Goal: Transaction & Acquisition: Purchase product/service

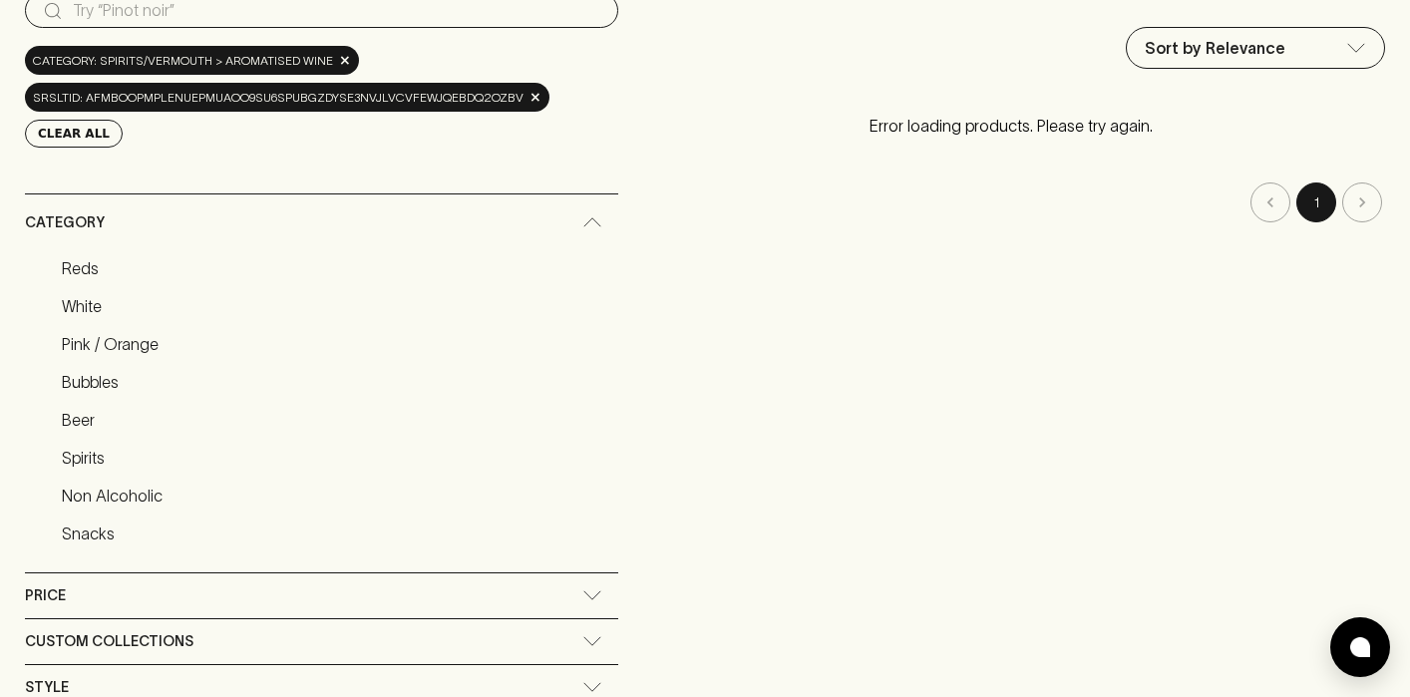
scroll to position [315, 0]
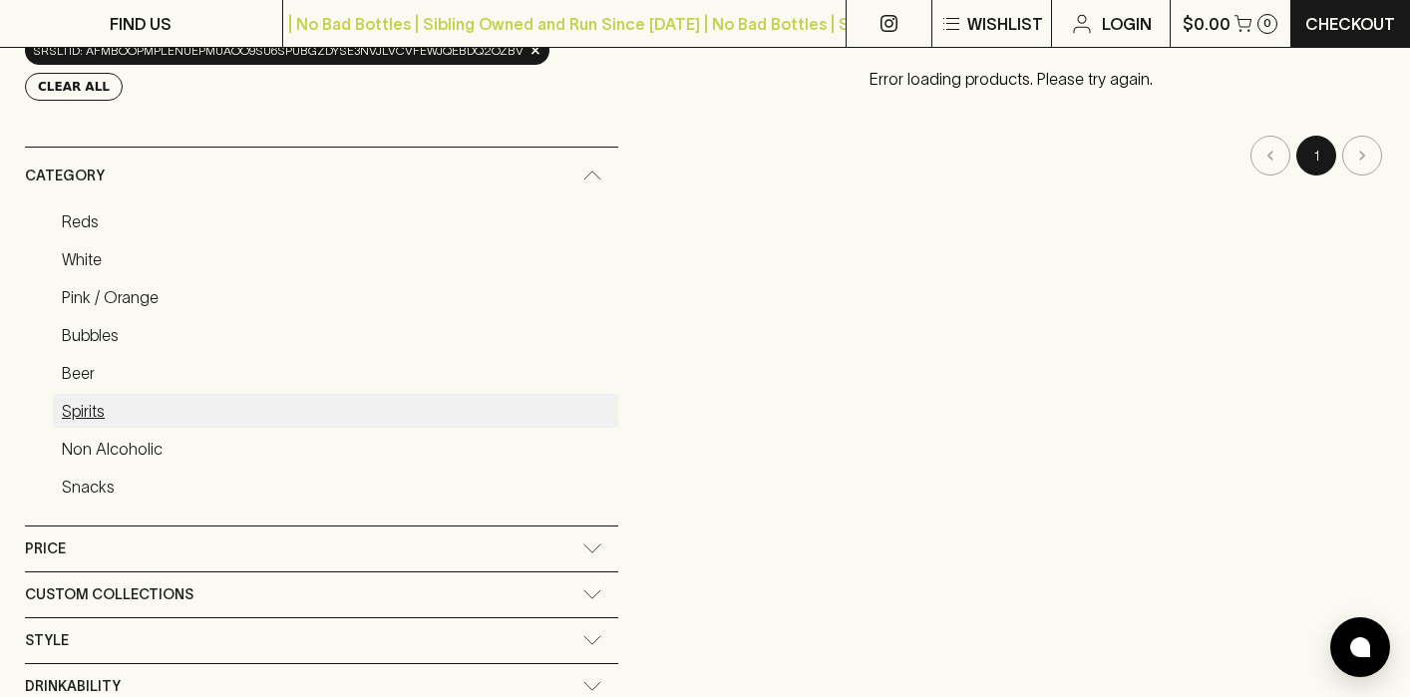
click at [95, 413] on link "Spirits" at bounding box center [335, 411] width 565 height 34
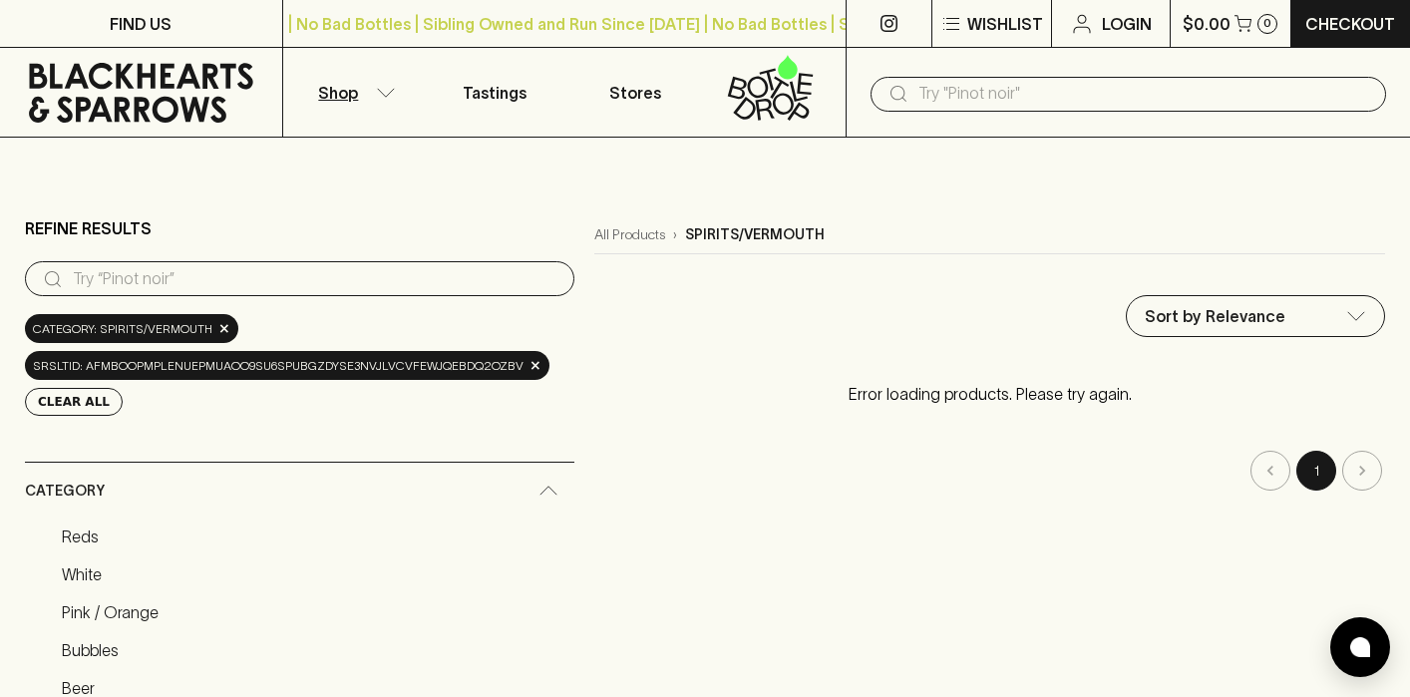
click at [1009, 91] on input "text" at bounding box center [1144, 94] width 452 height 32
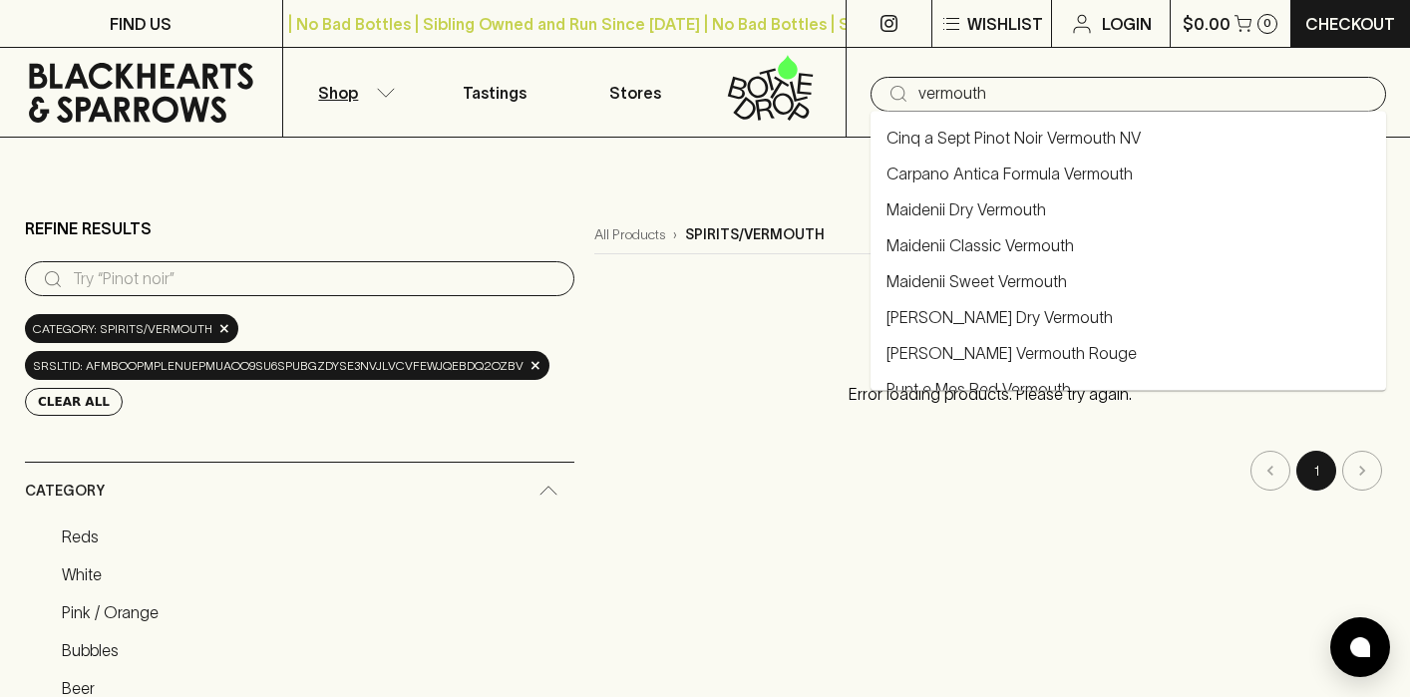
type input "vermouth"
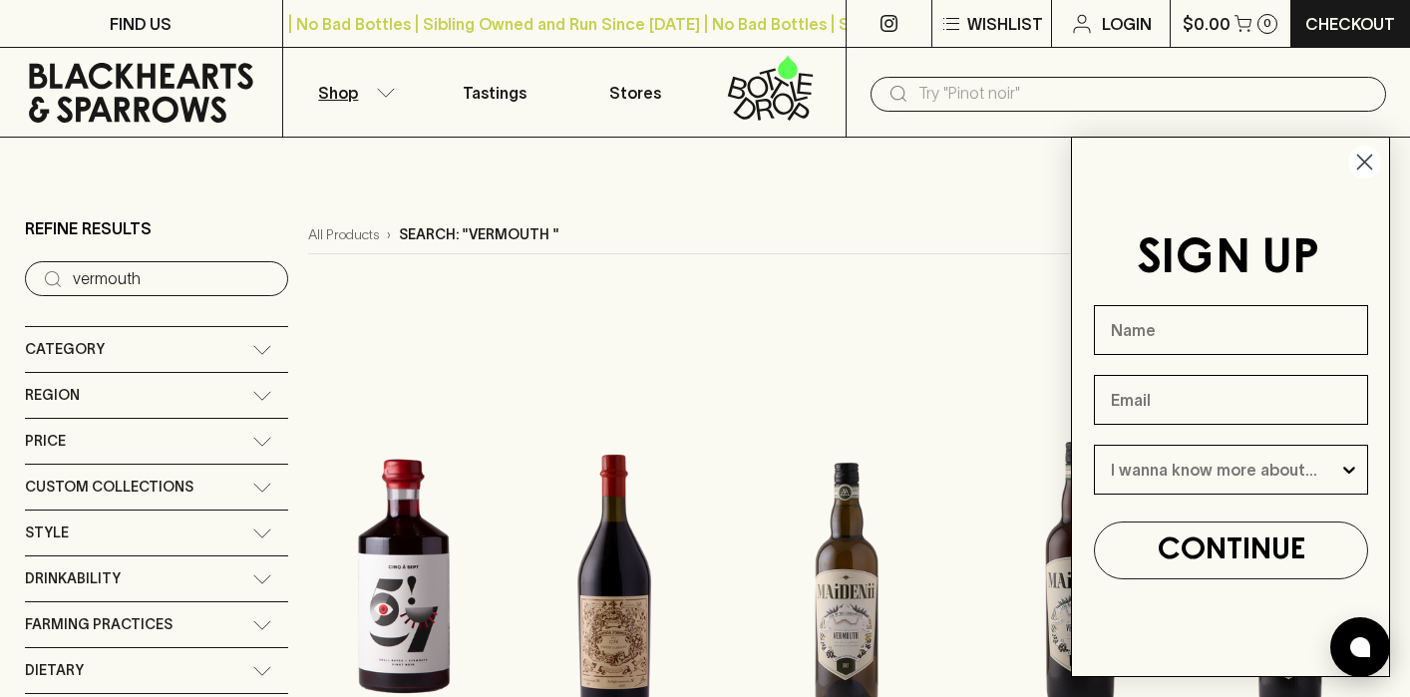
click at [1368, 157] on icon "Close dialog" at bounding box center [1365, 163] width 14 height 14
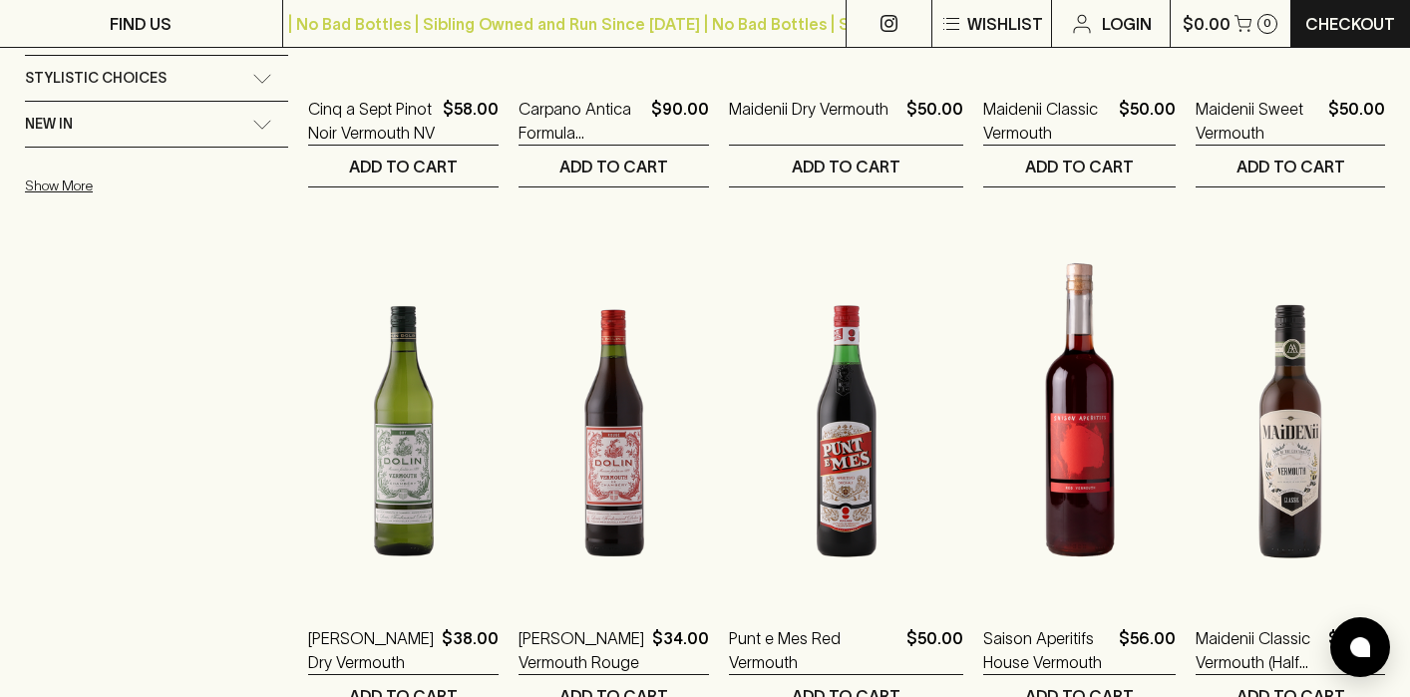
scroll to position [302, 0]
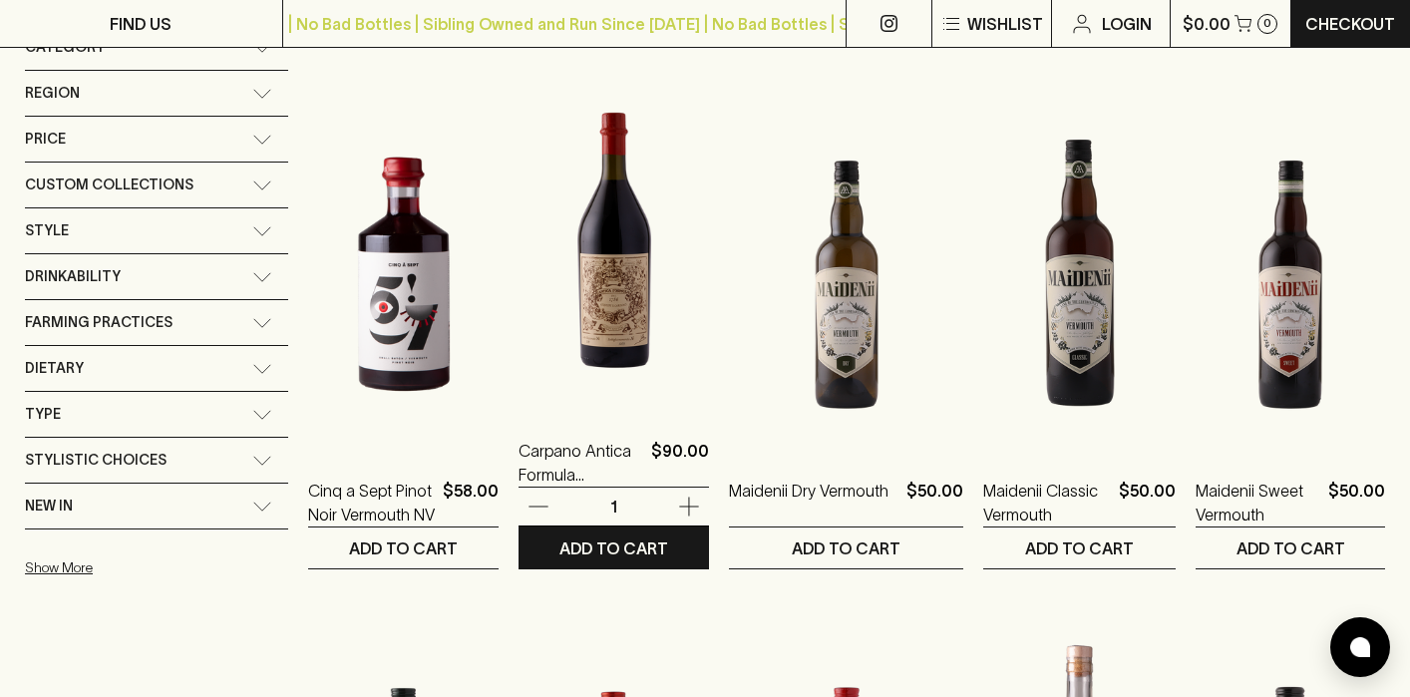
click at [619, 262] on img at bounding box center [614, 234] width 190 height 349
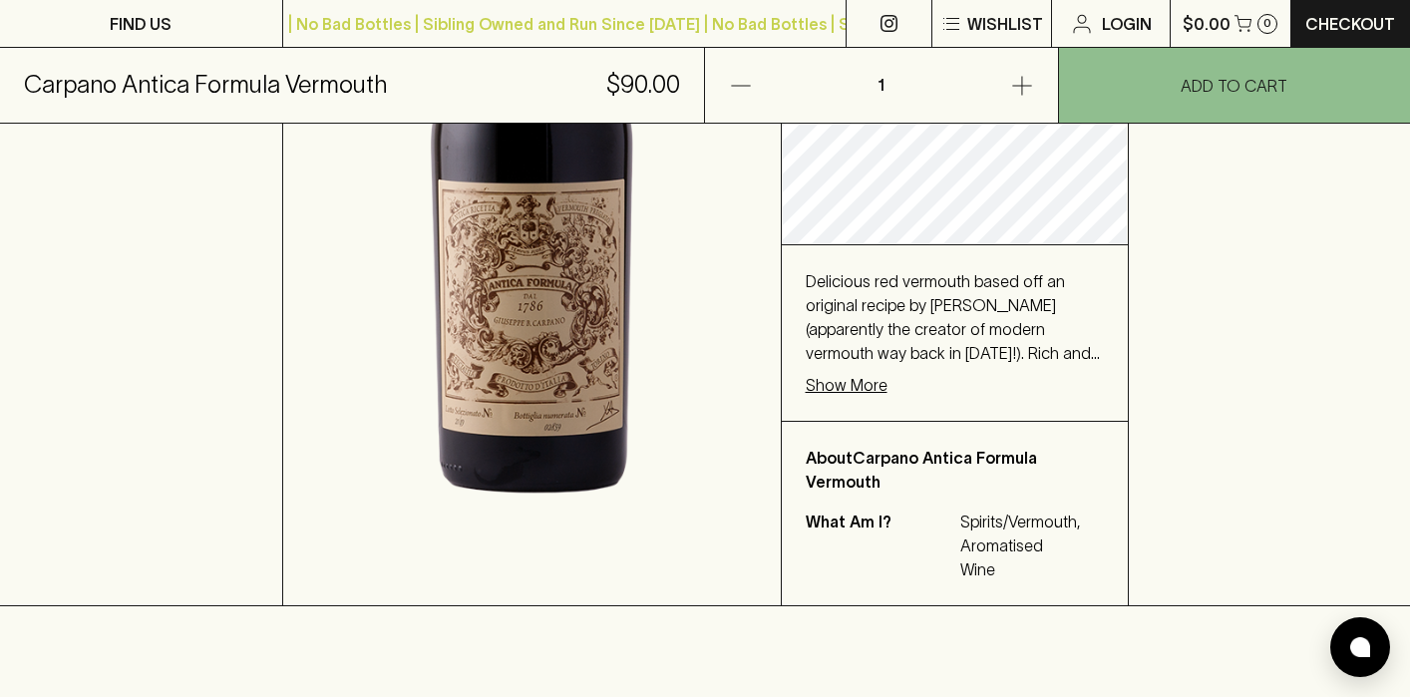
scroll to position [559, 0]
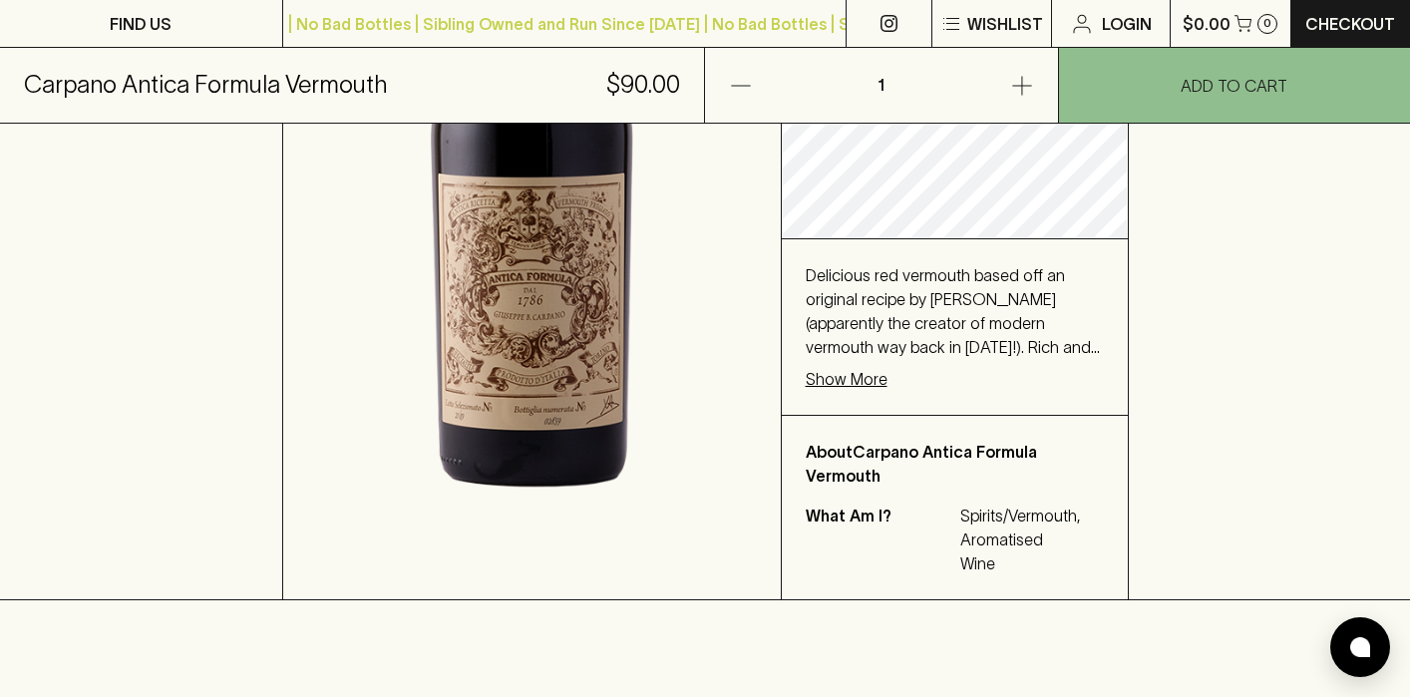
click at [844, 383] on p "Show More" at bounding box center [847, 379] width 82 height 24
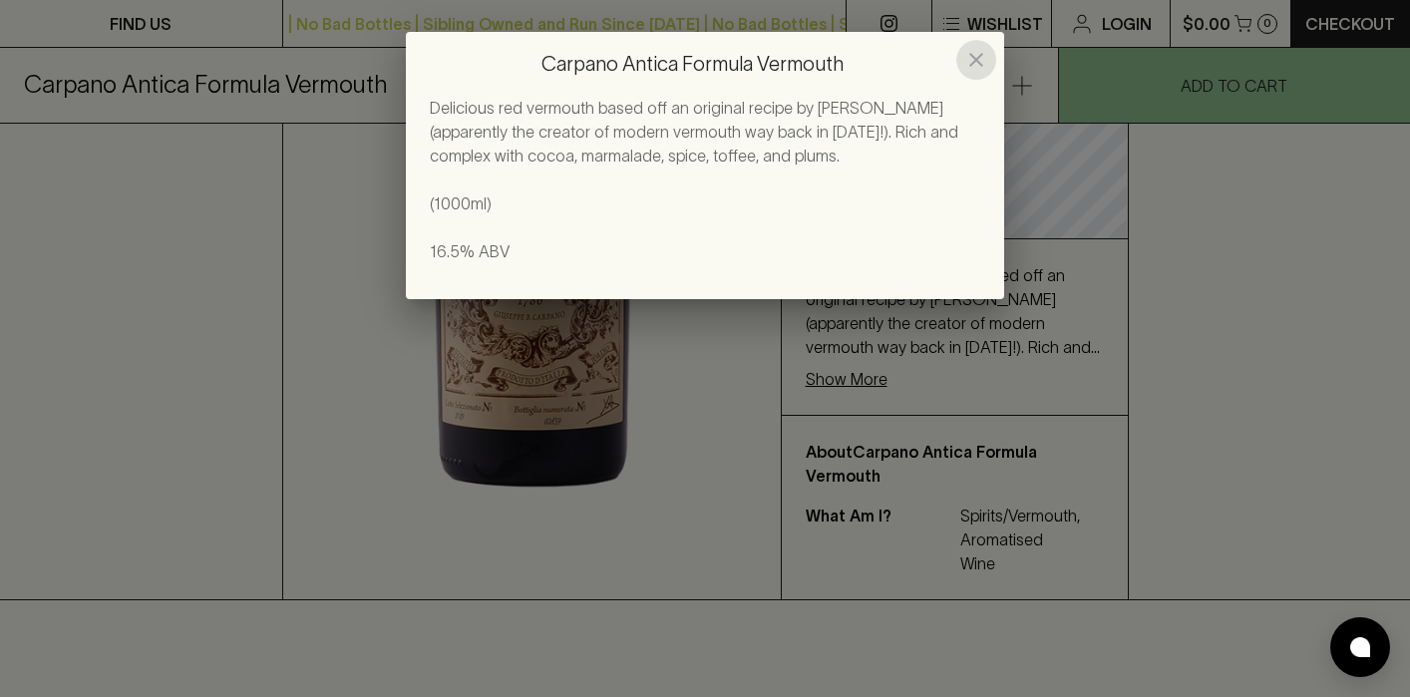
click at [977, 57] on icon "close" at bounding box center [976, 60] width 14 height 14
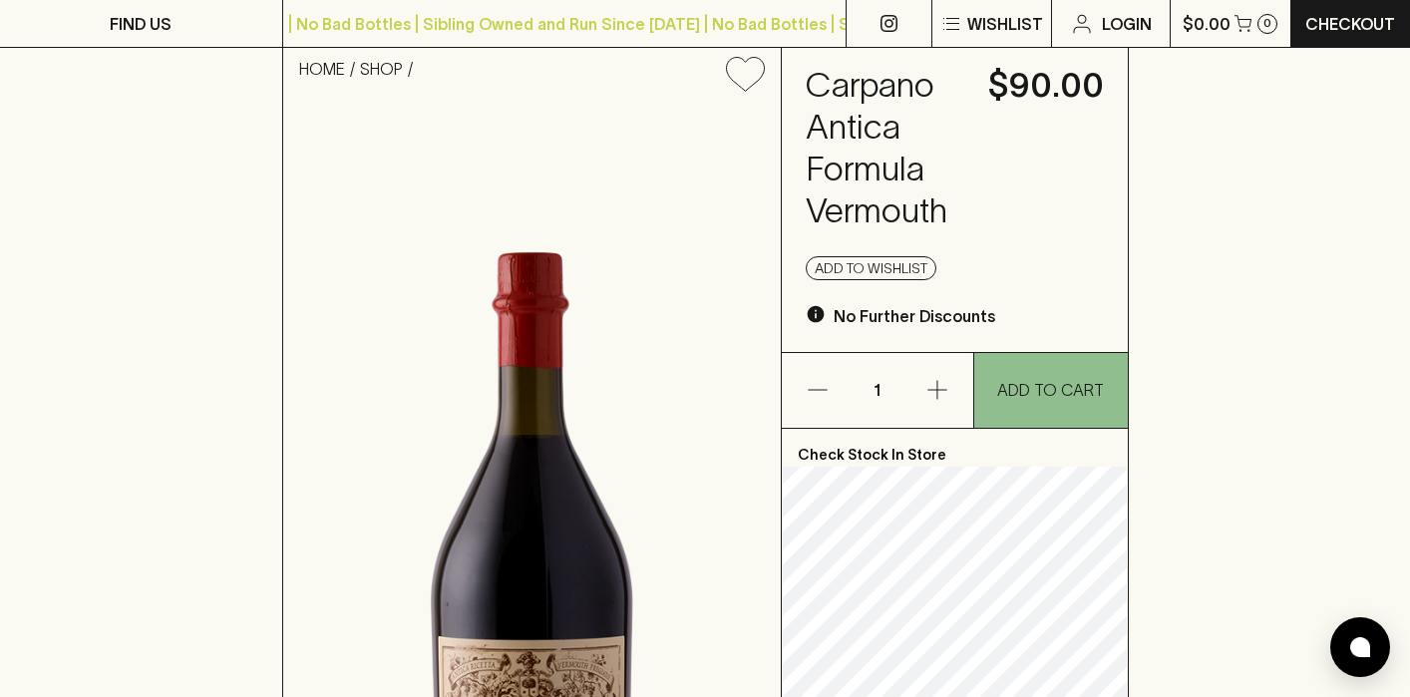
scroll to position [32, 0]
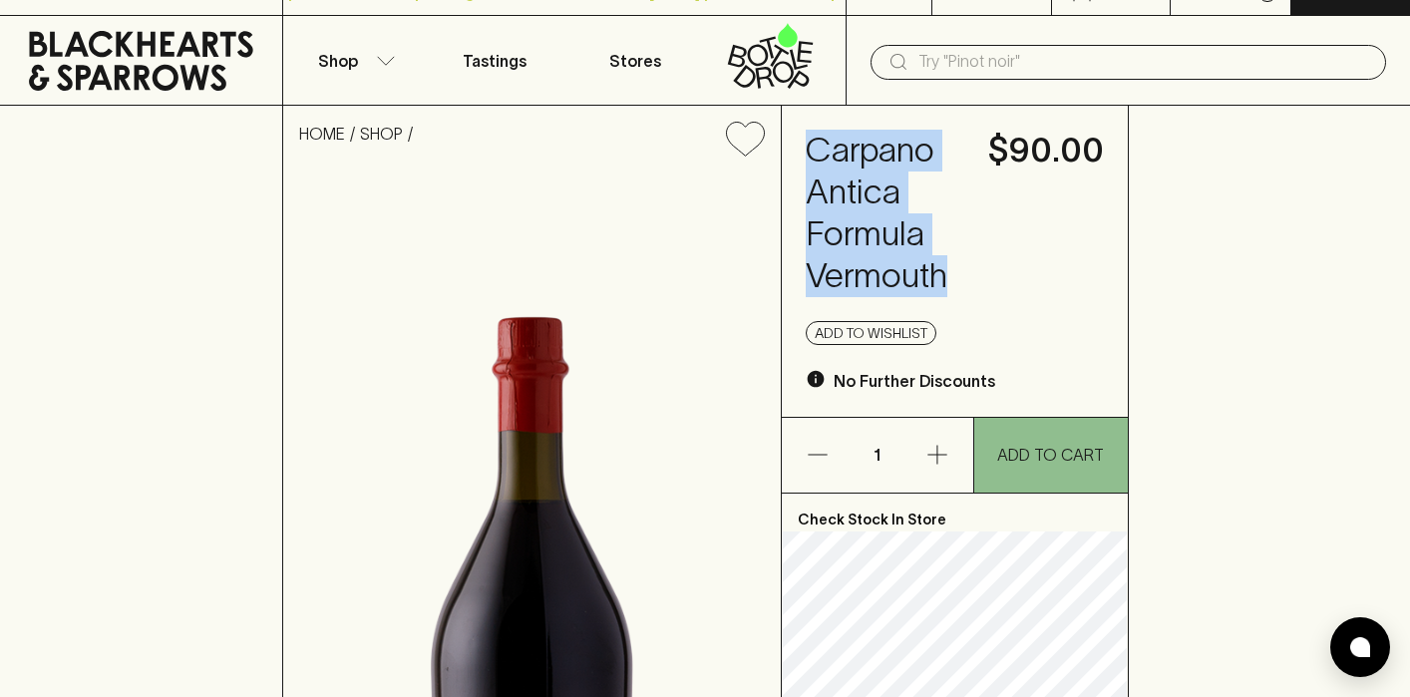
drag, startPoint x: 807, startPoint y: 150, endPoint x: 941, endPoint y: 269, distance: 180.1
click at [941, 269] on h4 "Carpano Antica Formula Vermouth" at bounding box center [885, 214] width 159 height 168
copy h4 "Carpano Antica Formula Vermouth"
